Goal: Information Seeking & Learning: Learn about a topic

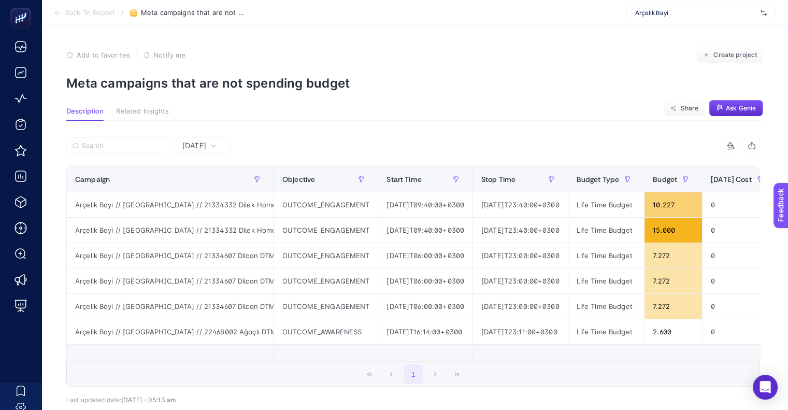
click at [217, 143] on icon at bounding box center [213, 145] width 6 height 6
click at [380, 125] on div "[DATE] 9 items selected Campaign Objective Start Time Stop Time Budget Type Bud…" at bounding box center [413, 289] width 710 height 337
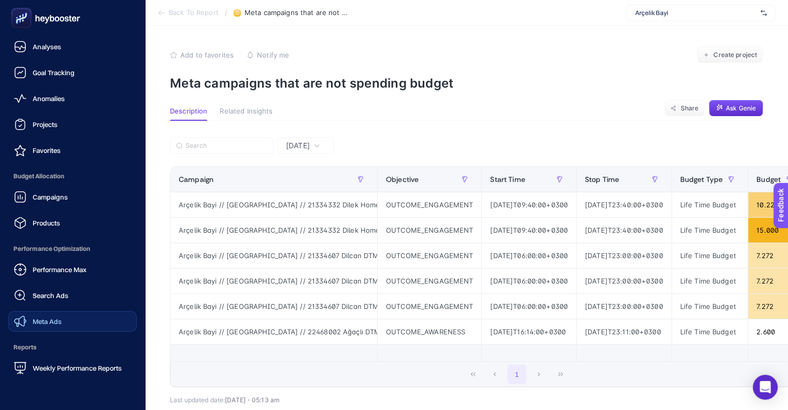
click at [50, 316] on div "Meta Ads" at bounding box center [38, 321] width 48 height 12
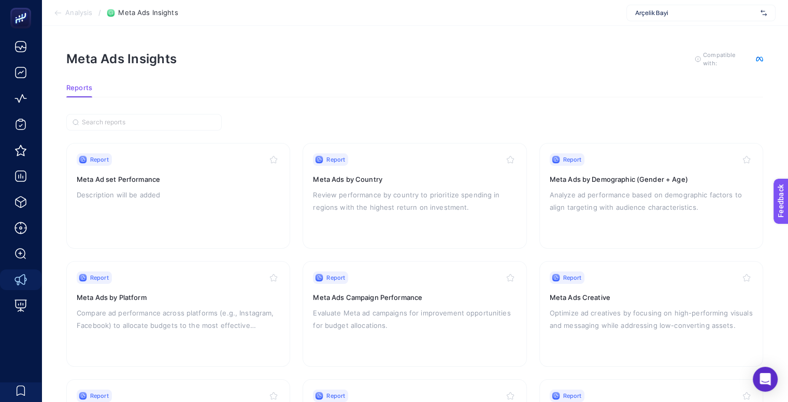
click at [145, 209] on div "Report Meta Ad set Performance Description will be added" at bounding box center [178, 195] width 203 height 85
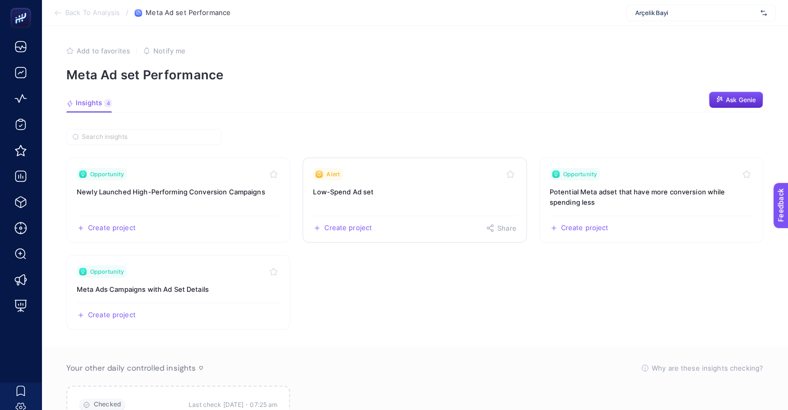
click at [363, 193] on h3 "Low-Spend Ad set" at bounding box center [414, 191] width 203 height 10
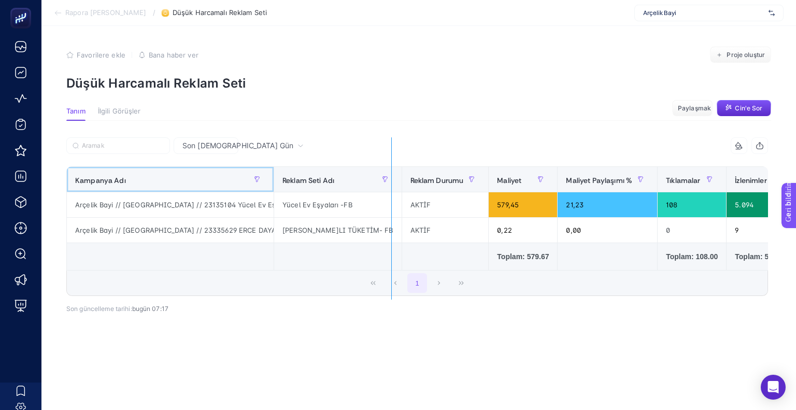
drag, startPoint x: 272, startPoint y: 176, endPoint x: 391, endPoint y: 171, distance: 118.7
click at [391, 171] on div "7 öğe seçildi Kampanya Adı Reklam Seti Adı Reklam Durumu Maliyet Maliyet Paylaş…" at bounding box center [416, 216] width 701 height 159
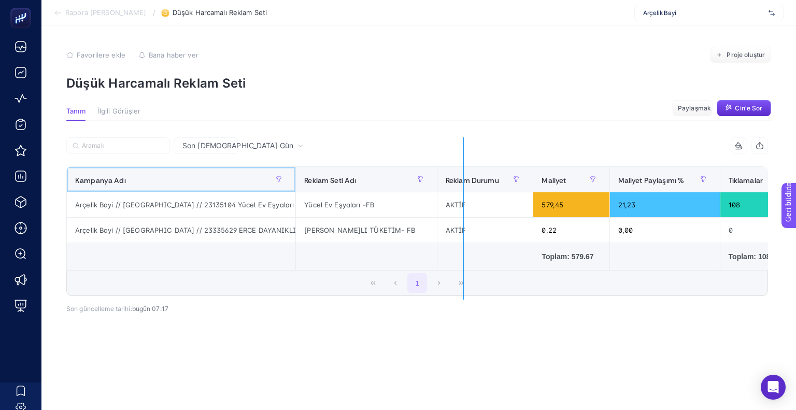
drag, startPoint x: 297, startPoint y: 184, endPoint x: 463, endPoint y: 209, distance: 168.1
click at [463, 209] on div "7 öğe seçildi Kampanya Adı Reklam Seti Adı Reklam Durumu Maliyet Maliyet Paylaş…" at bounding box center [416, 216] width 701 height 159
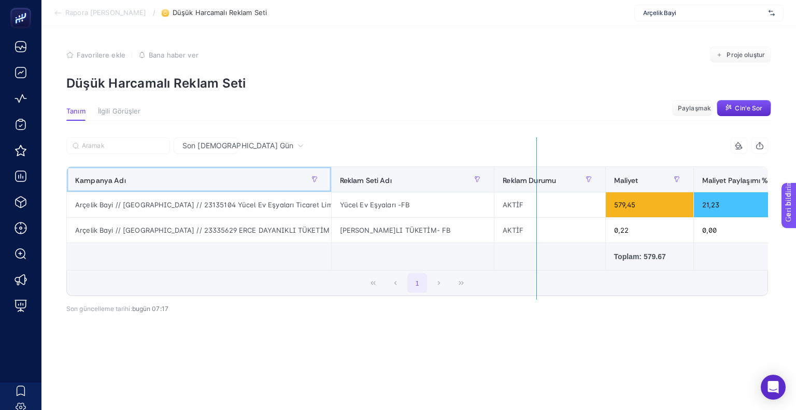
drag, startPoint x: 334, startPoint y: 174, endPoint x: 535, endPoint y: 193, distance: 201.4
click at [535, 193] on div "7 öğe seçildi Kampanya Adı Reklam Seti Adı Reklam Durumu Maliyet Maliyet Paylaş…" at bounding box center [416, 216] width 701 height 159
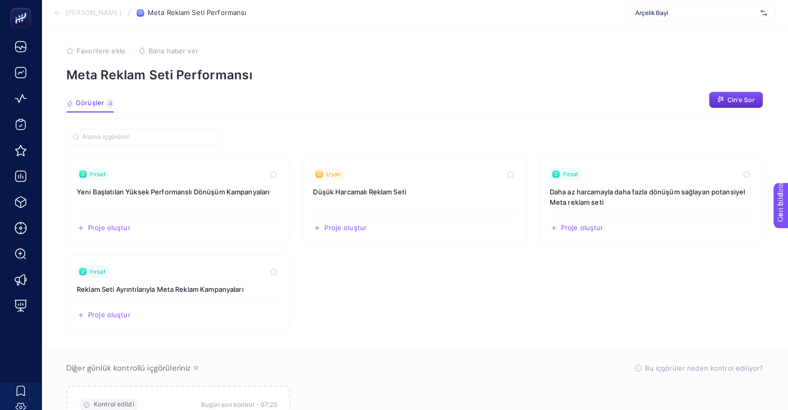
click at [603, 292] on section "Fırsat Yeni Başlatılan Yüksek Performanslı Dönüşüm Kampanyaları Proje oluştur P…" at bounding box center [414, 243] width 697 height 172
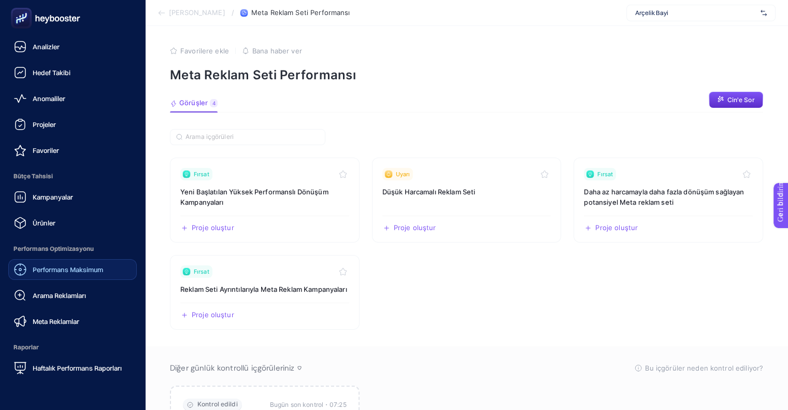
click at [73, 274] on div "Performans Maksimum" at bounding box center [58, 269] width 89 height 12
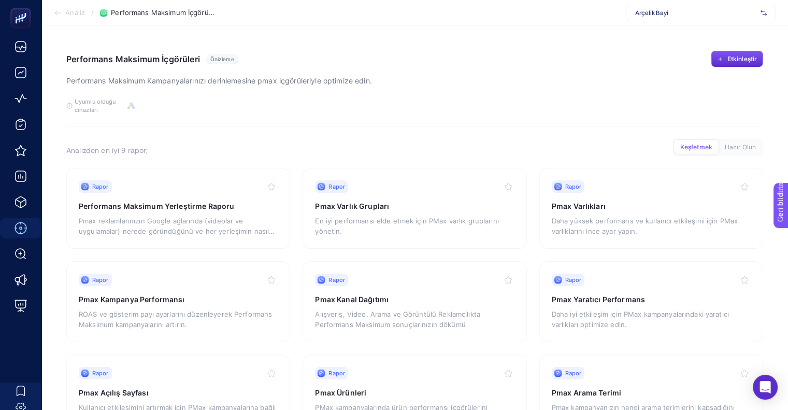
click at [595, 101] on div "Bu analizden kaliteli sonuçlar almak için, gerekli ve isteğe bağlı tüm bağlantı…" at bounding box center [414, 105] width 697 height 17
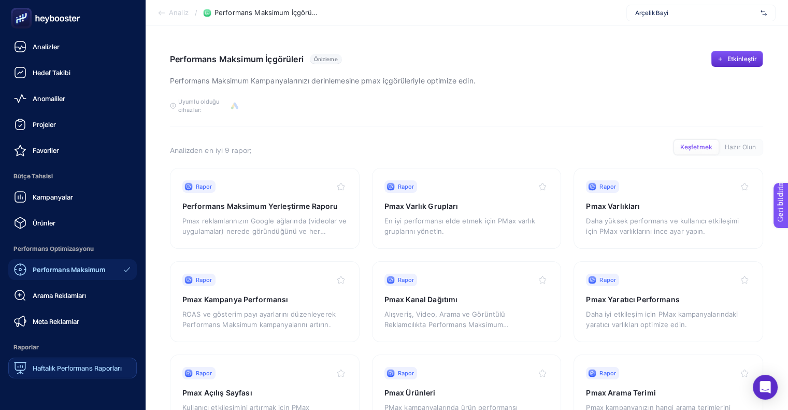
click at [66, 370] on font "Haftalık Performans Raporları" at bounding box center [77, 368] width 89 height 8
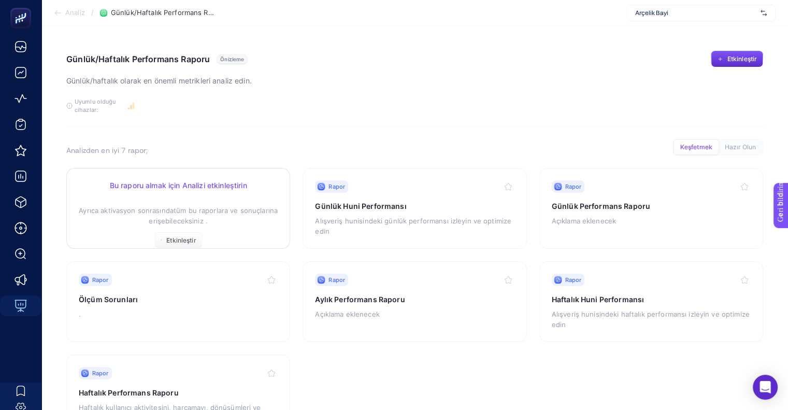
click at [135, 204] on p "Ayrıca aktivasyon sonrasında tüm bu raporlara ve sonuçlarına erişebileceksiniz ." at bounding box center [178, 210] width 199 height 31
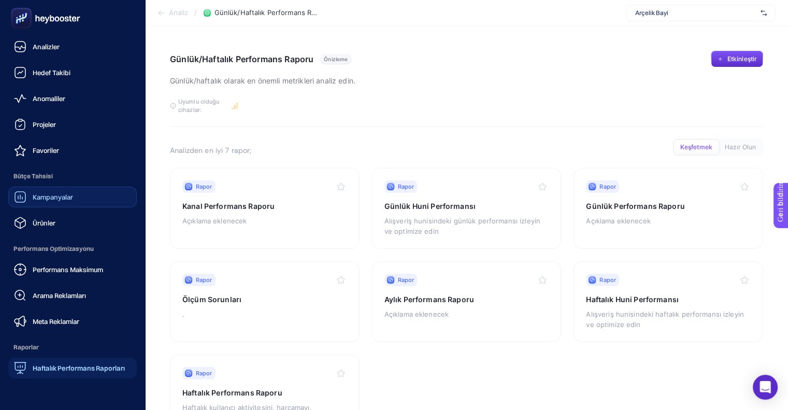
click at [90, 195] on link "Kampanyalar" at bounding box center [72, 196] width 128 height 21
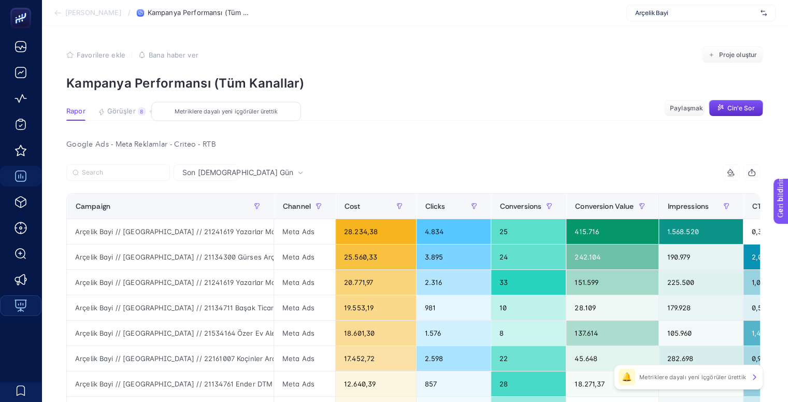
click at [123, 114] on font "Görüşler" at bounding box center [121, 111] width 28 height 8
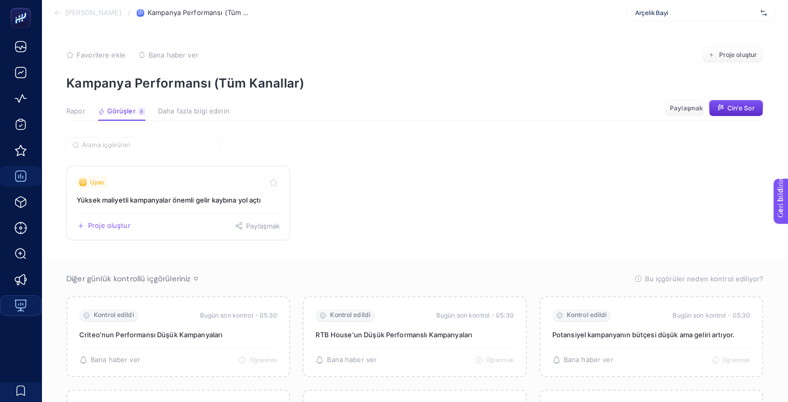
click at [175, 198] on font "Yüksek maliyetli kampanyalar önemli gelir kaybına yol açtı" at bounding box center [169, 200] width 184 height 8
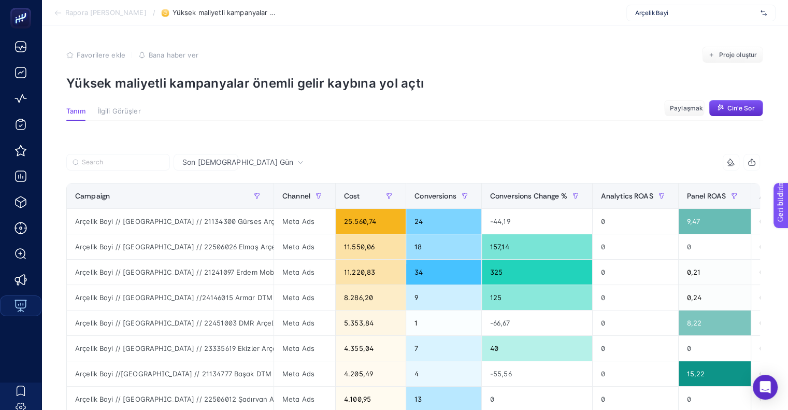
click at [443, 161] on div "12 items selected" at bounding box center [586, 162] width 347 height 17
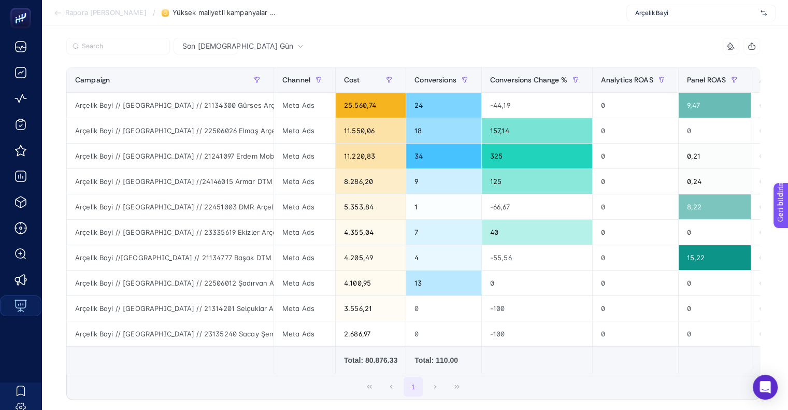
scroll to position [124, 0]
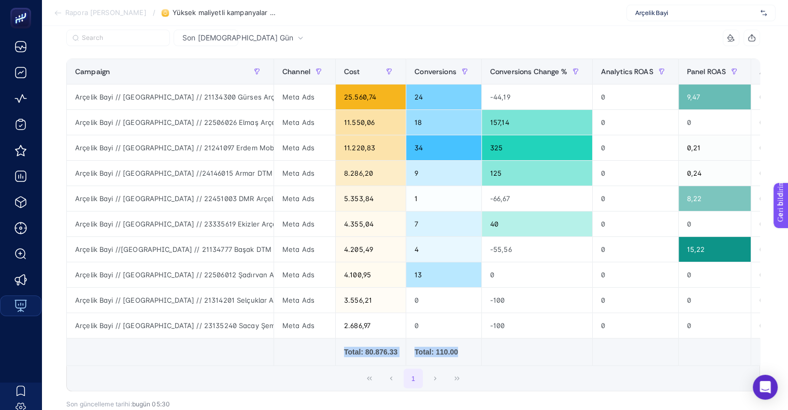
drag, startPoint x: 331, startPoint y: 363, endPoint x: 451, endPoint y: 338, distance: 122.6
click at [451, 338] on tr "Total: 80.876.33 Total: 110.00" at bounding box center [771, 351] width 1409 height 27
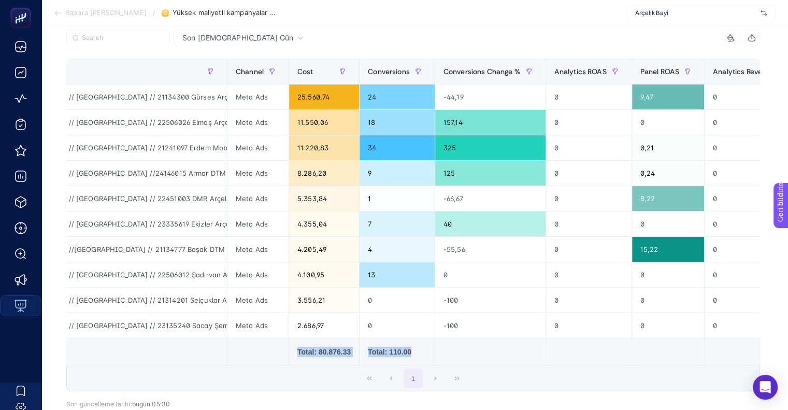
scroll to position [0, 47]
click at [382, 363] on td "Total: 110.00" at bounding box center [397, 351] width 76 height 27
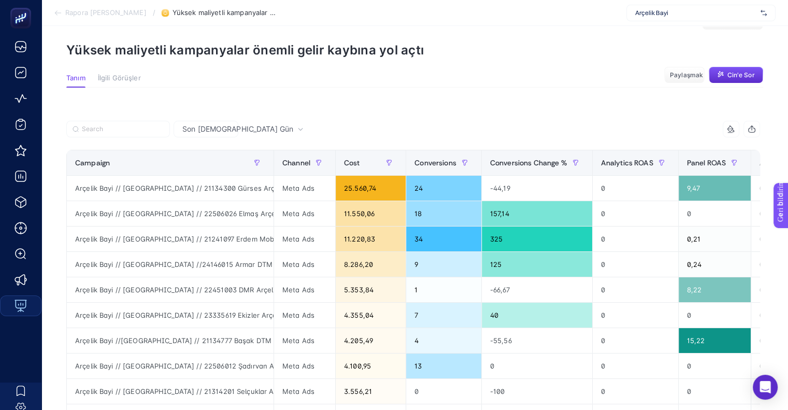
scroll to position [0, 0]
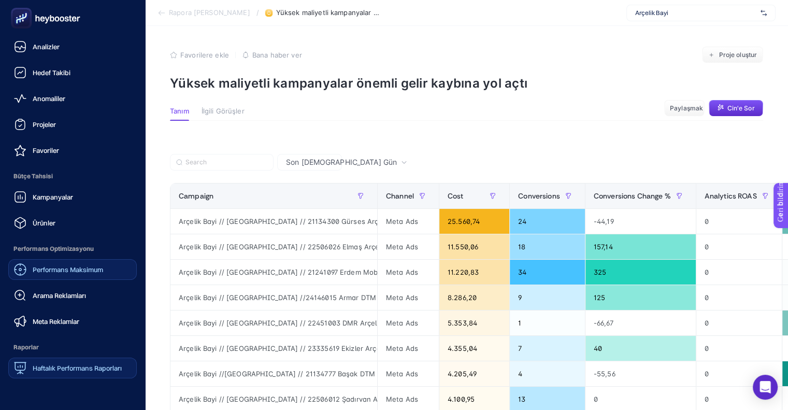
click at [60, 271] on font "Performans Maksimum" at bounding box center [68, 269] width 70 height 8
